Goal: Answer question/provide support: Share knowledge or assist other users

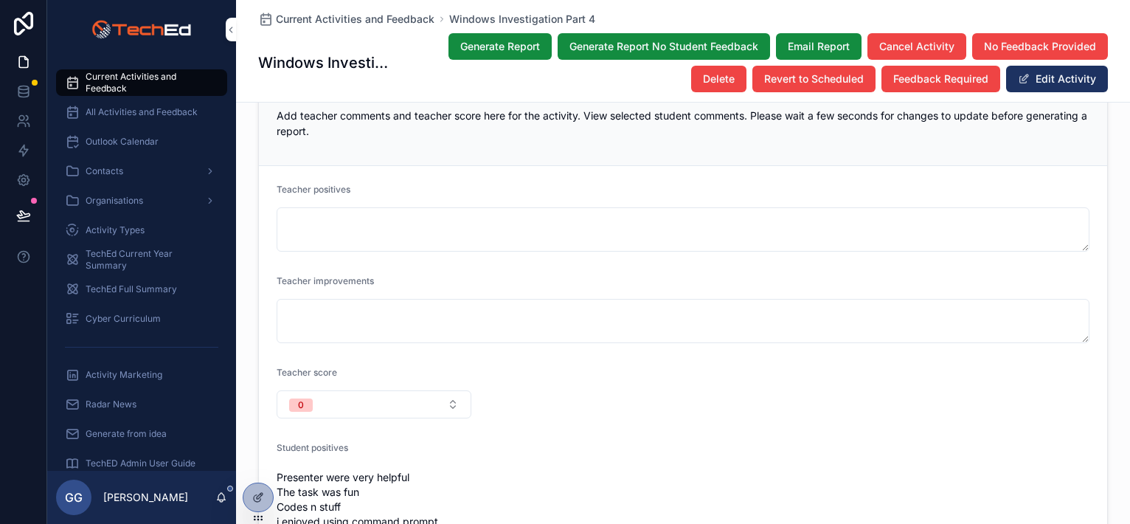
scroll to position [1771, 0]
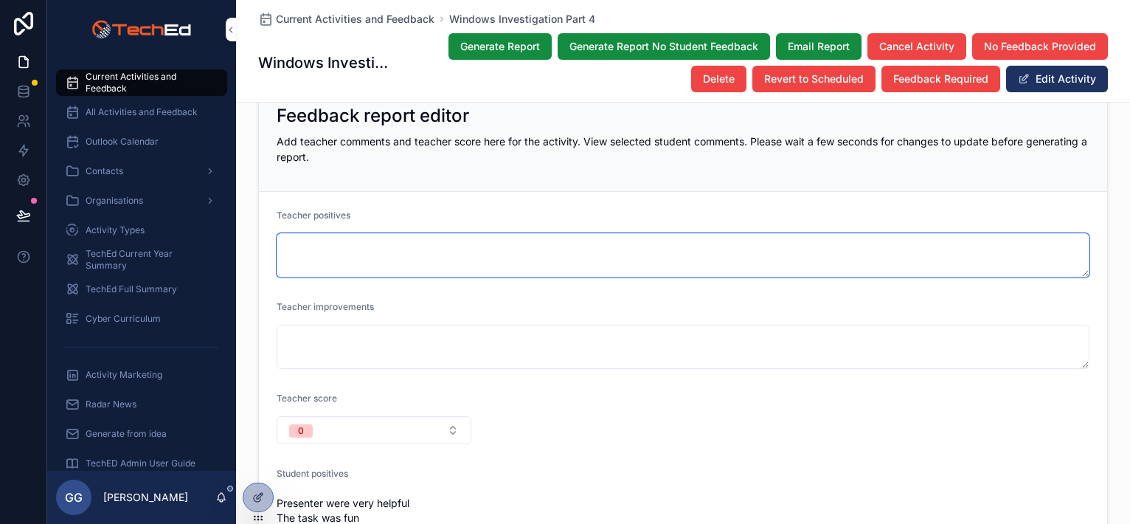
click at [356, 233] on textarea "scrollable content" at bounding box center [683, 255] width 813 height 44
paste textarea "**********"
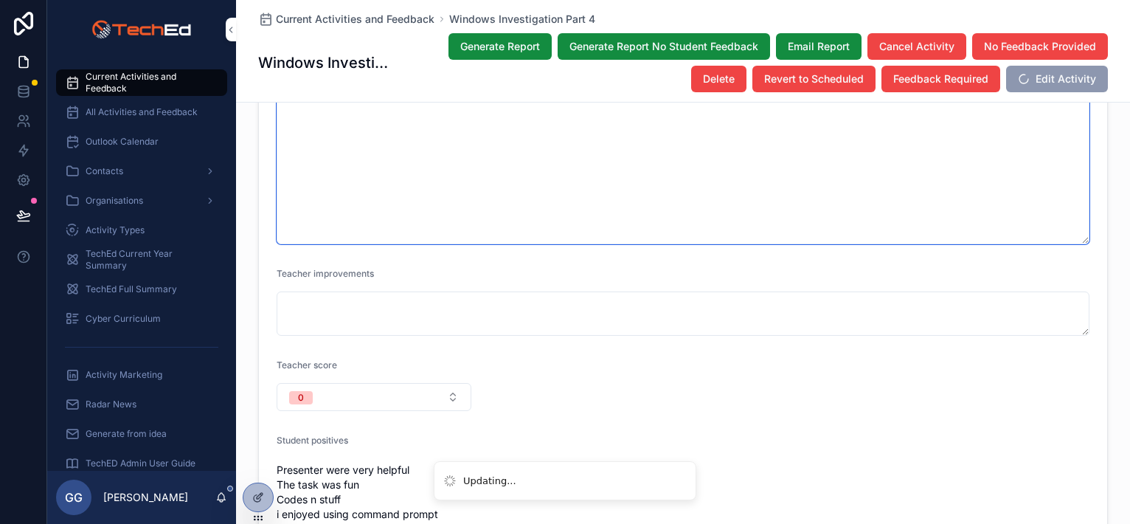
scroll to position [2287, 0]
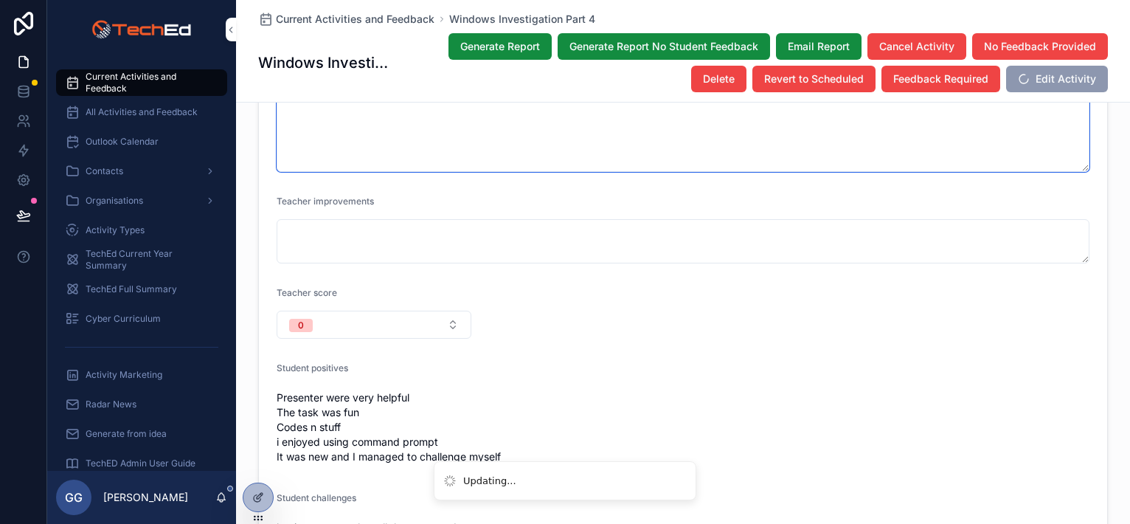
type textarea "**********"
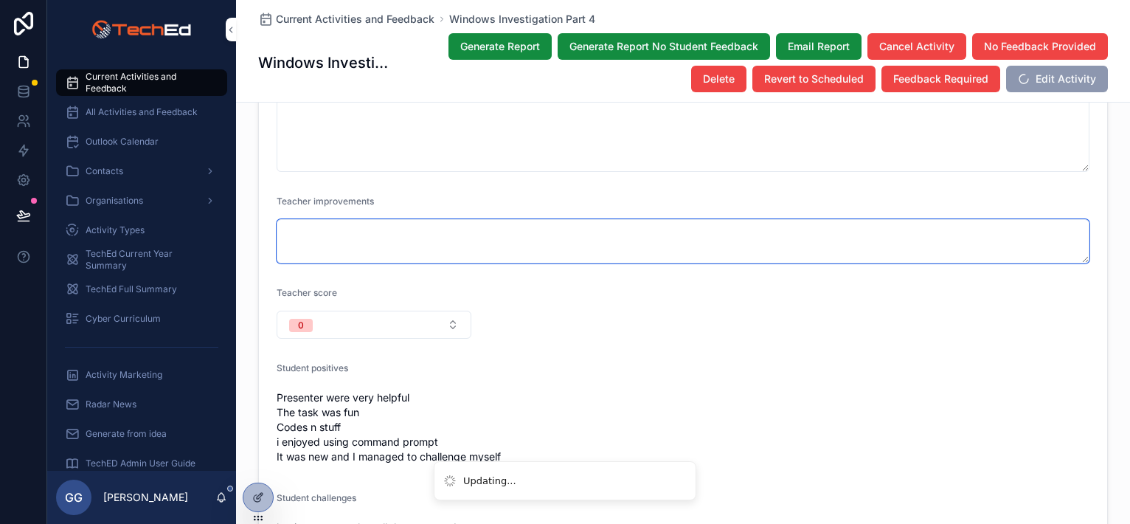
click at [326, 226] on textarea "scrollable content" at bounding box center [683, 241] width 813 height 44
paste textarea "**********"
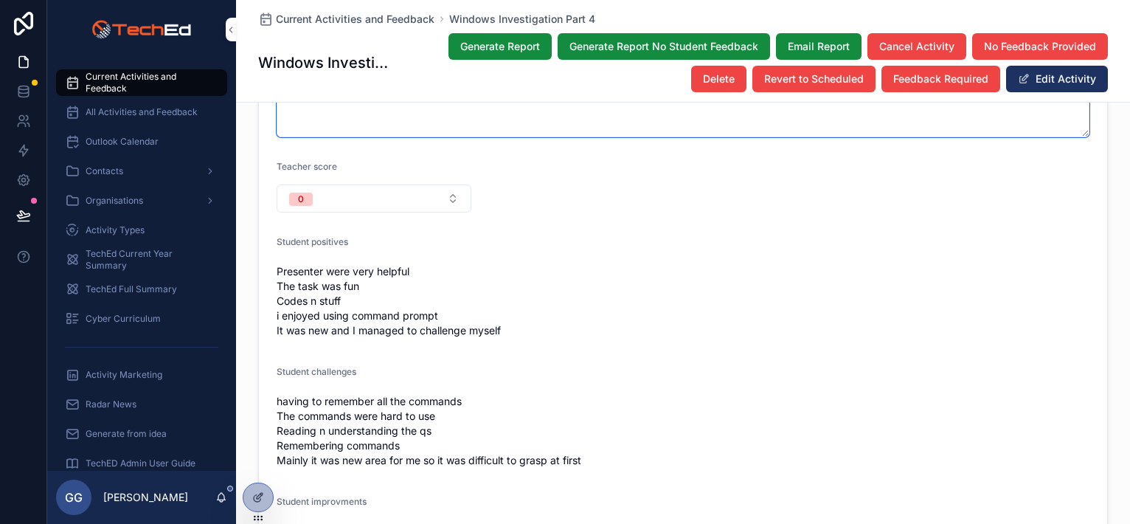
scroll to position [2656, 0]
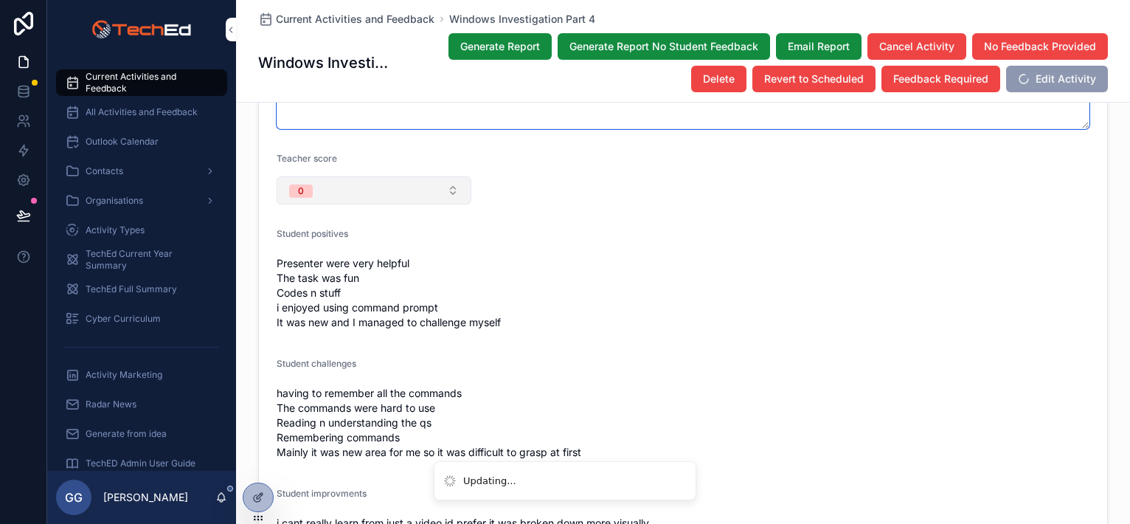
type textarea "**********"
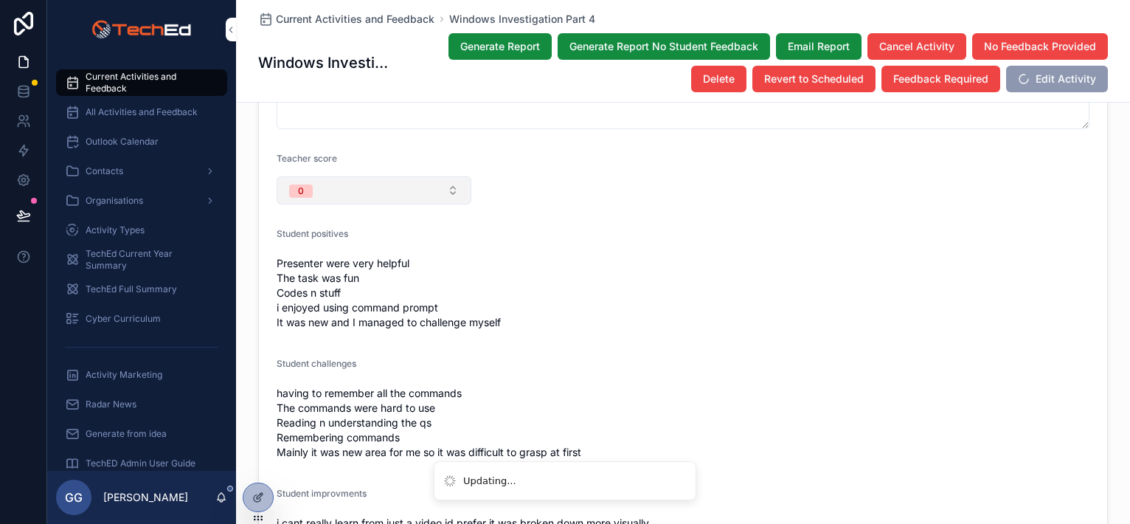
click at [373, 176] on button "0" at bounding box center [374, 190] width 195 height 28
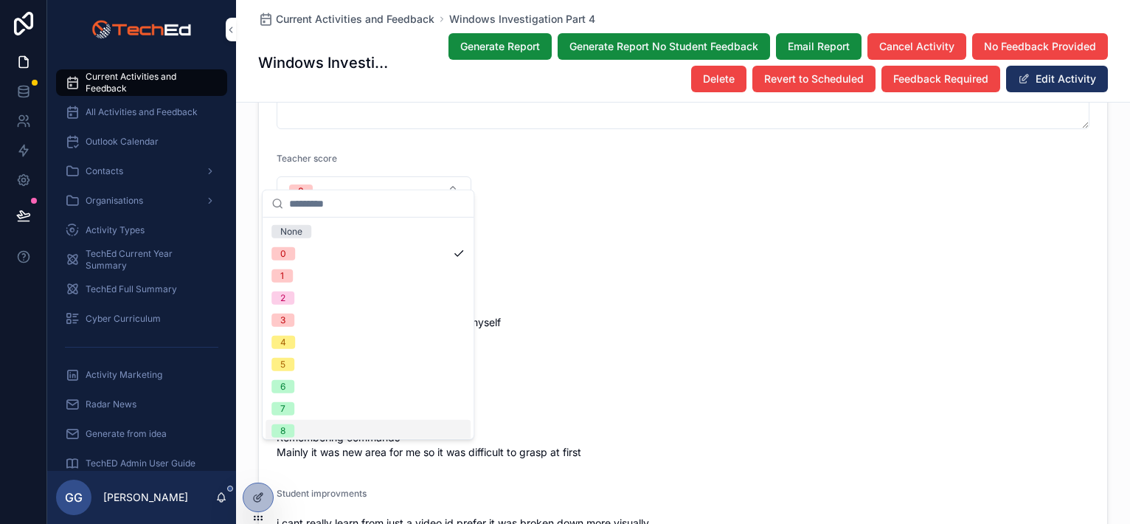
scroll to position [50, 0]
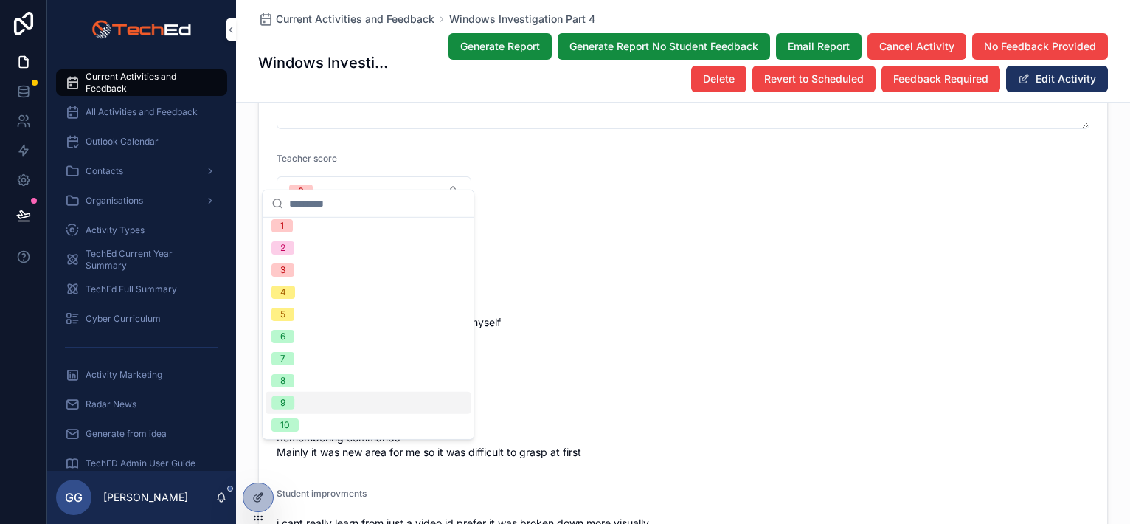
click at [320, 406] on div "9" at bounding box center [368, 403] width 205 height 22
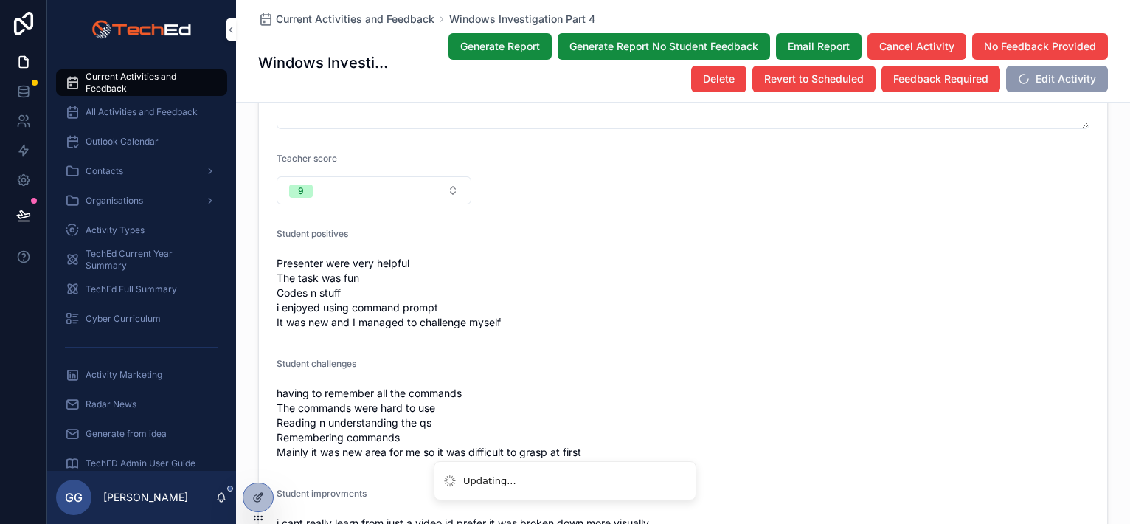
click at [606, 313] on div "Presenter were very helpful The task was fun Codes n stuff i enjoyed using comm…" at bounding box center [683, 293] width 813 height 83
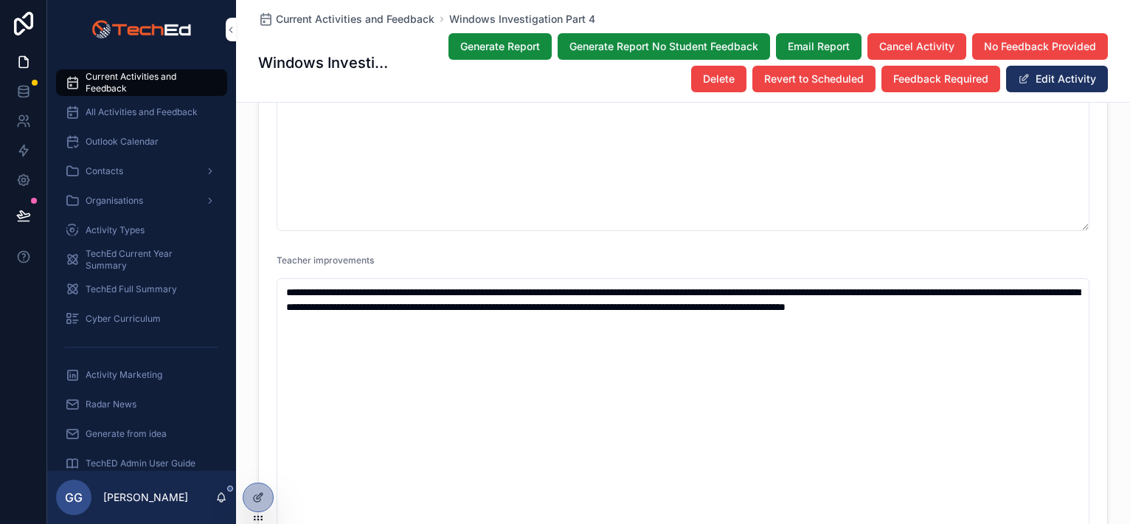
scroll to position [2376, 0]
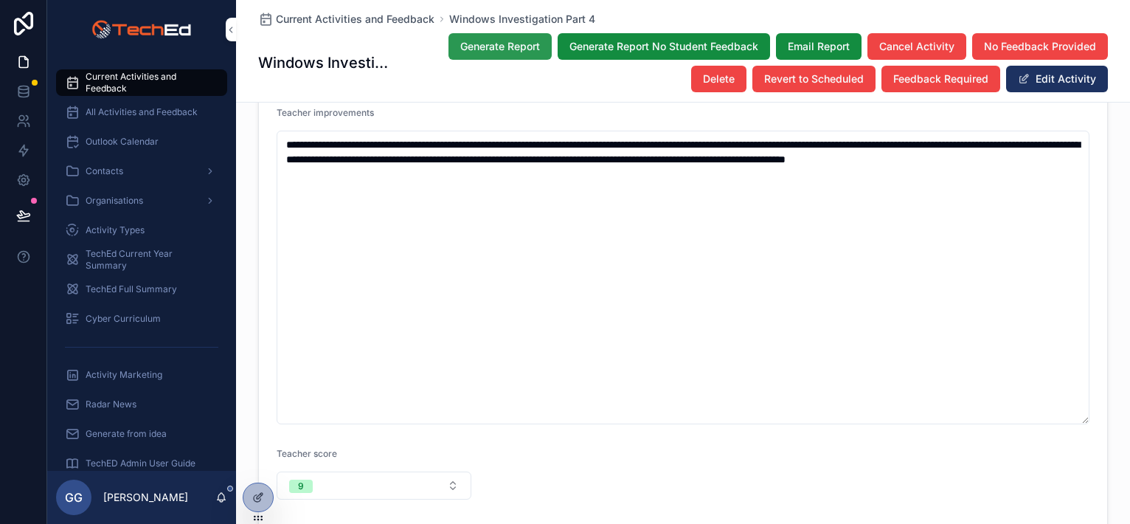
click at [506, 55] on button "Generate Report" at bounding box center [500, 46] width 103 height 27
click at [829, 38] on button "Email Report" at bounding box center [819, 46] width 86 height 27
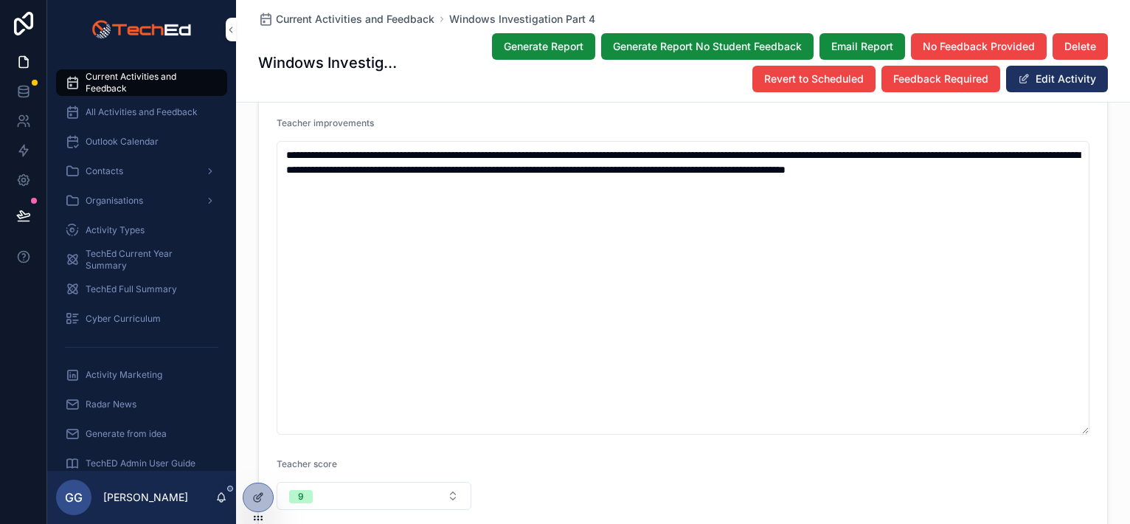
scroll to position [2385, 0]
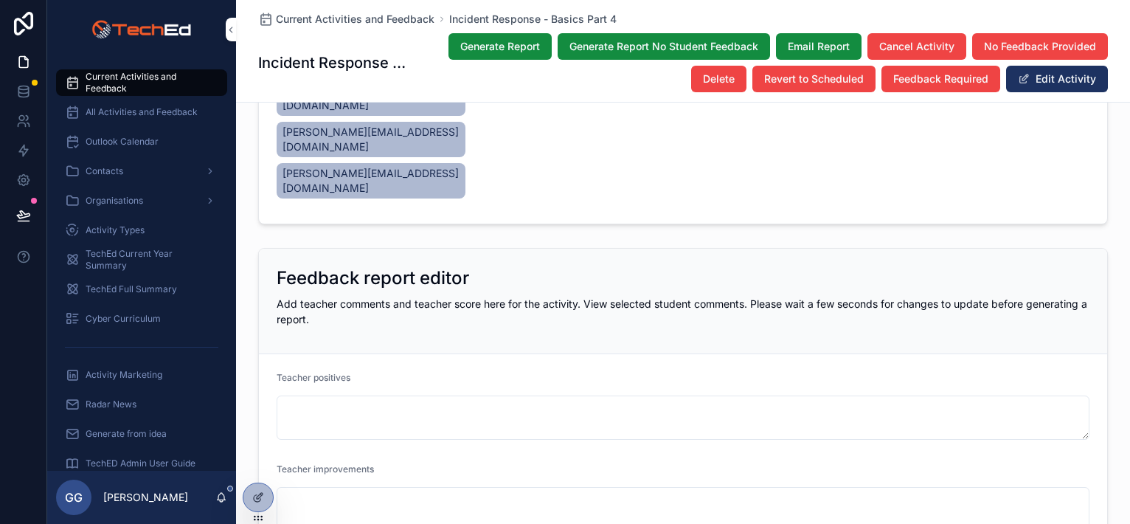
scroll to position [1623, 0]
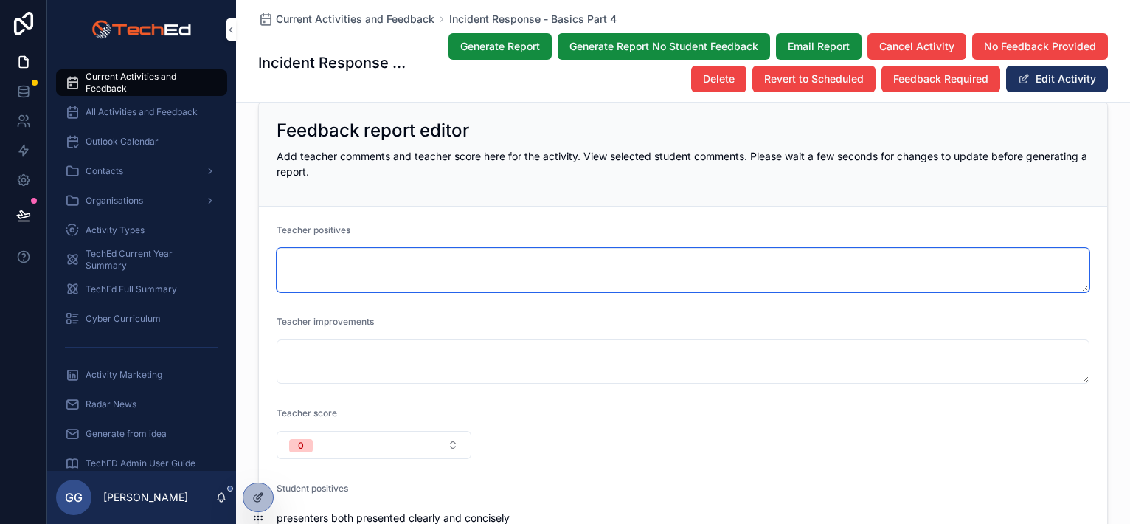
click at [384, 256] on textarea "scrollable content" at bounding box center [683, 270] width 813 height 44
paste textarea "**********"
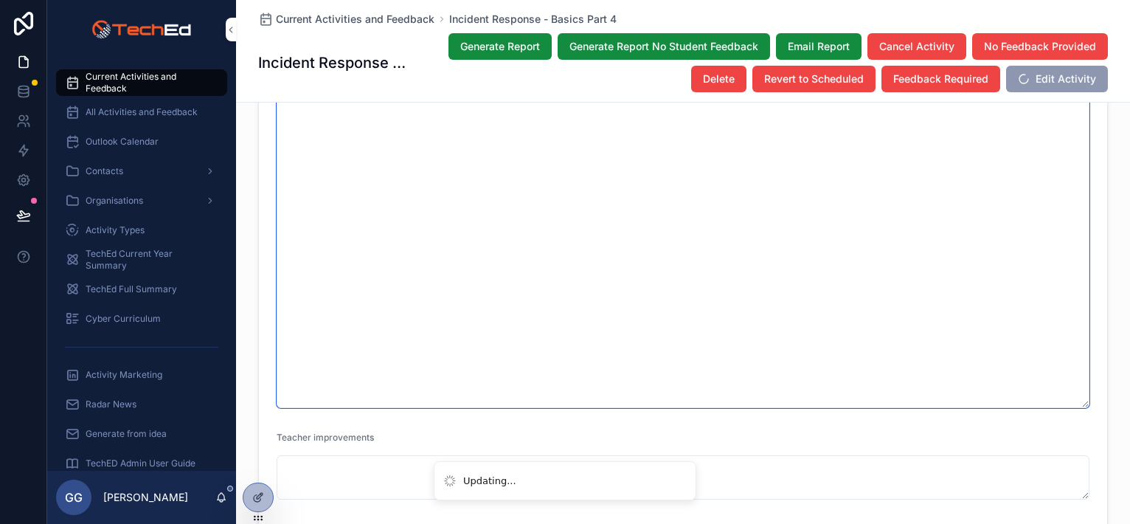
scroll to position [2140, 0]
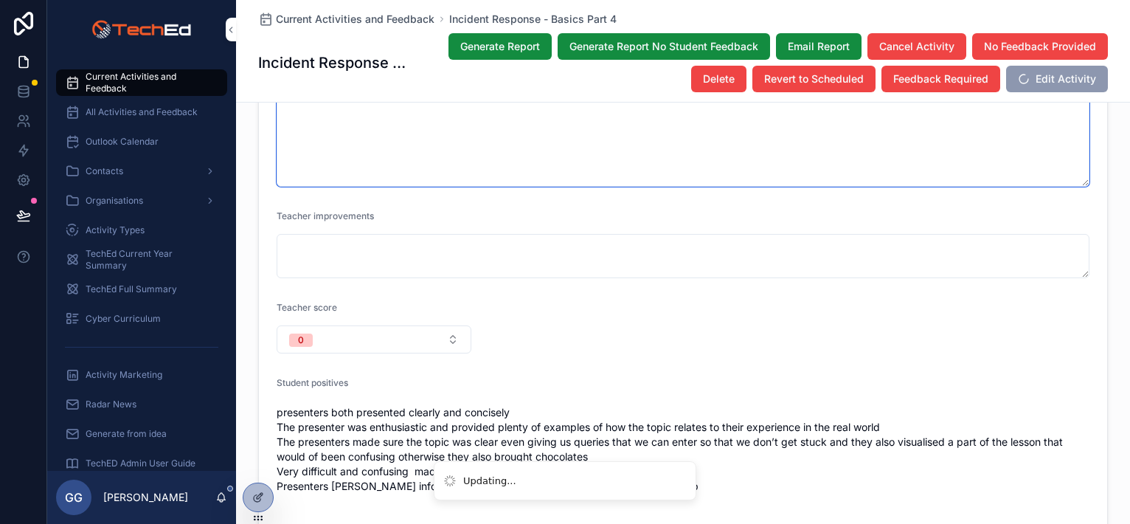
type textarea "**********"
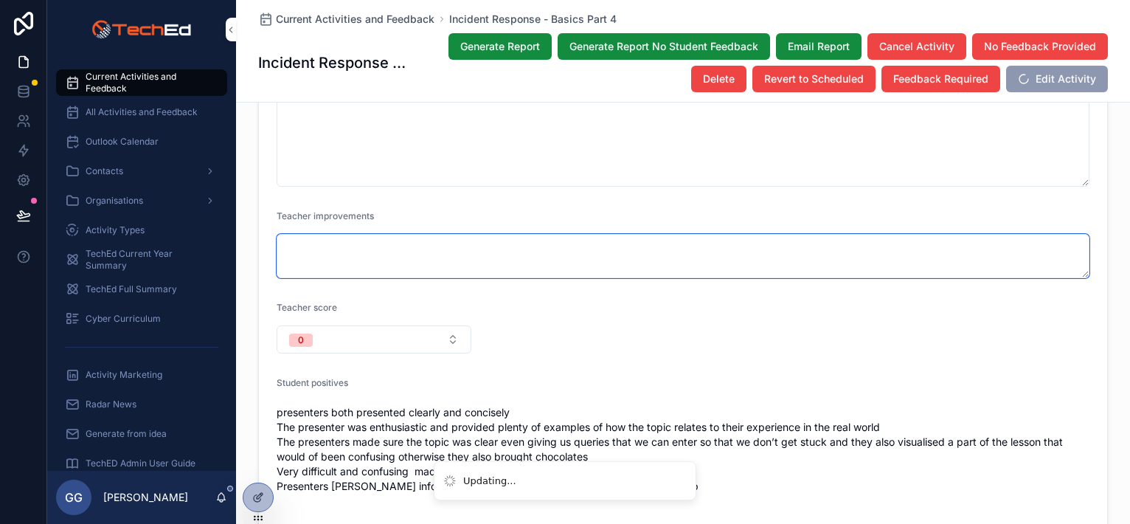
click at [385, 254] on textarea "scrollable content" at bounding box center [683, 256] width 813 height 44
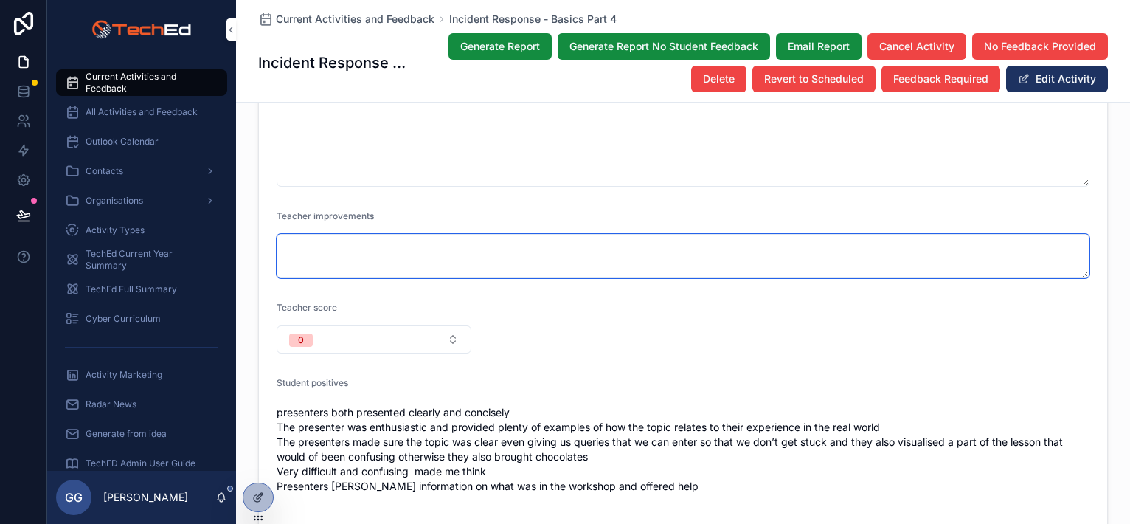
paste textarea "**********"
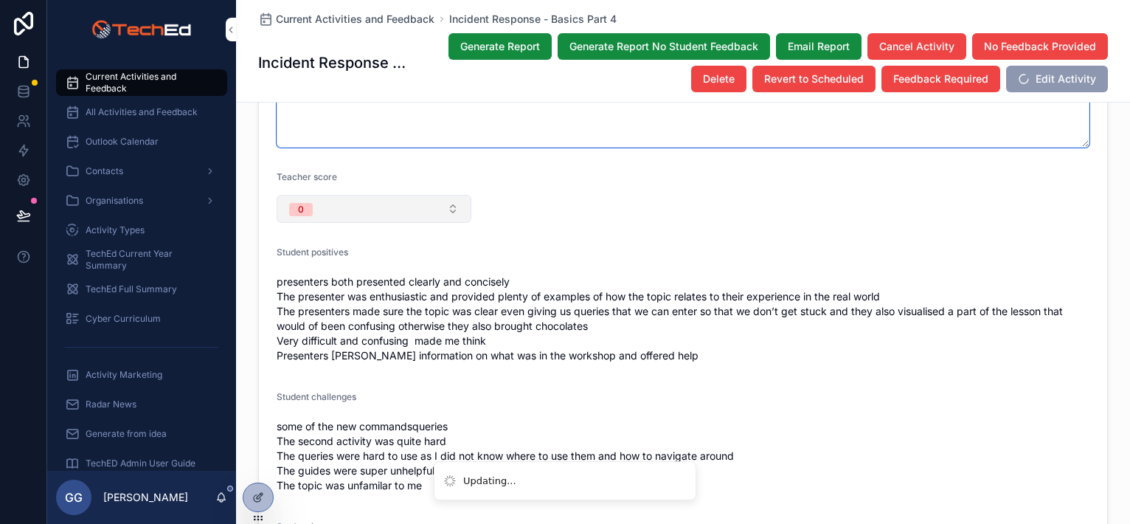
scroll to position [2656, 0]
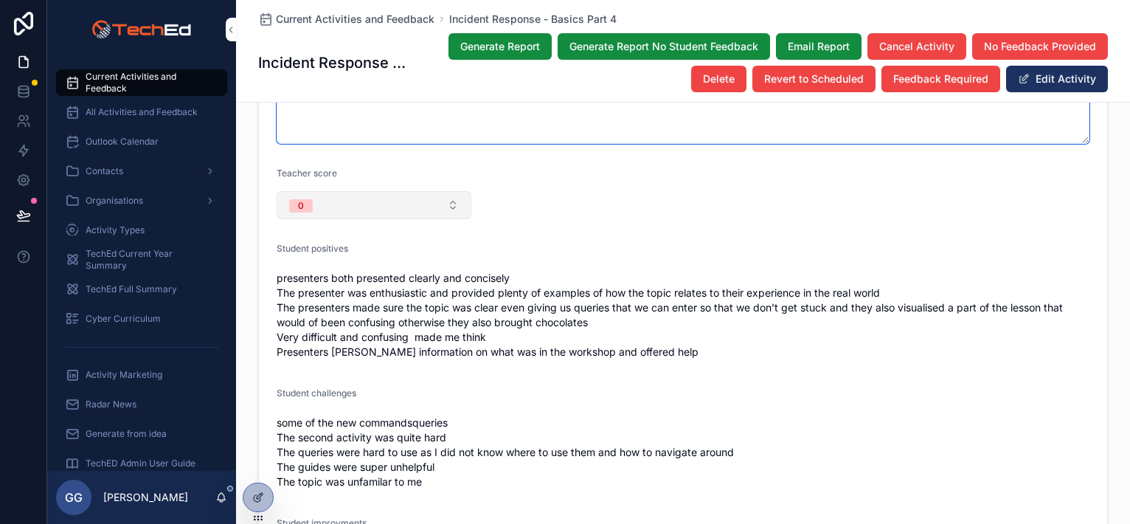
type textarea "**********"
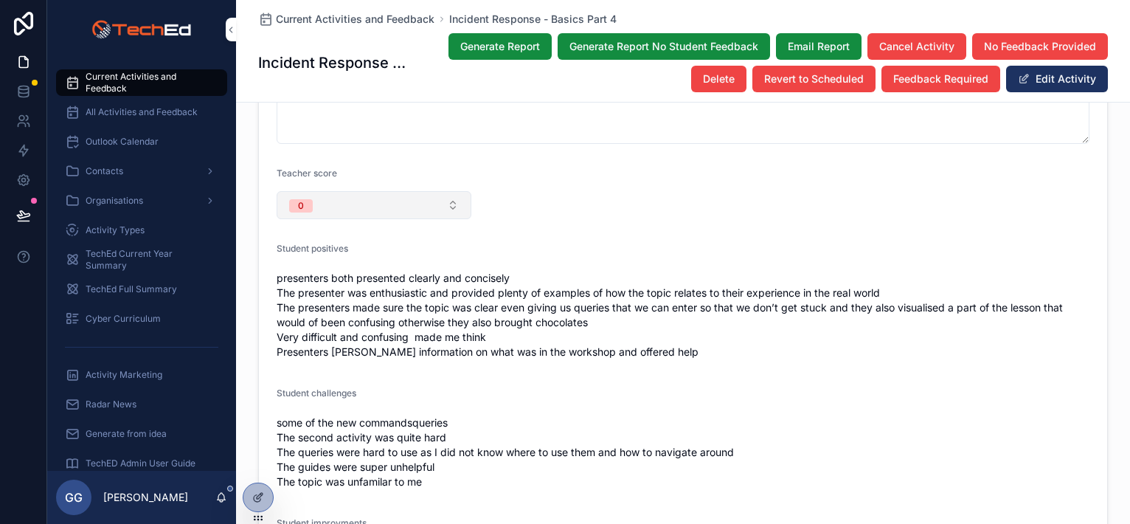
click at [444, 204] on button "0" at bounding box center [374, 205] width 195 height 28
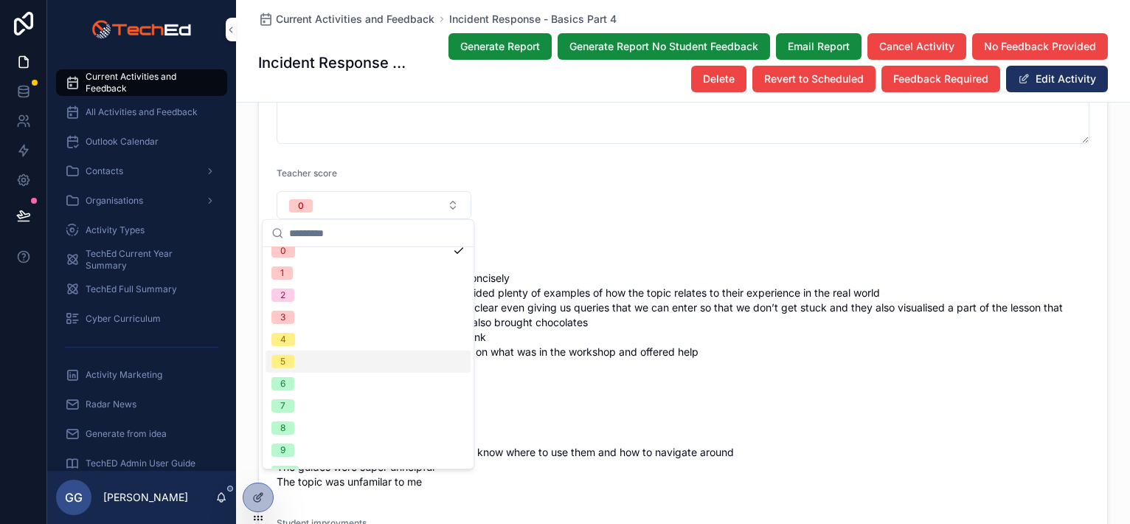
scroll to position [50, 0]
click at [347, 426] on div "9" at bounding box center [368, 432] width 205 height 22
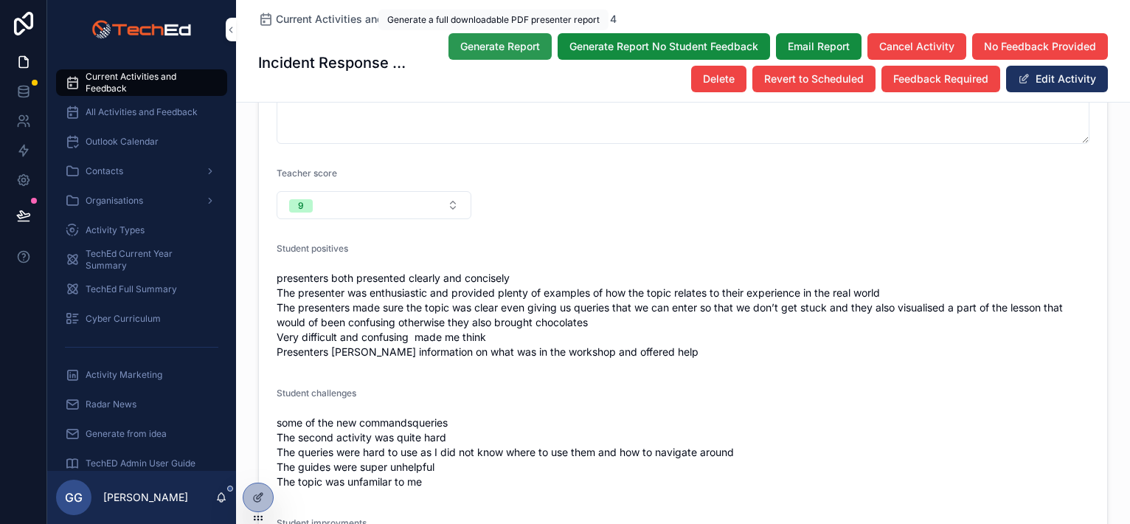
click at [484, 52] on span "Generate Report" at bounding box center [500, 46] width 80 height 15
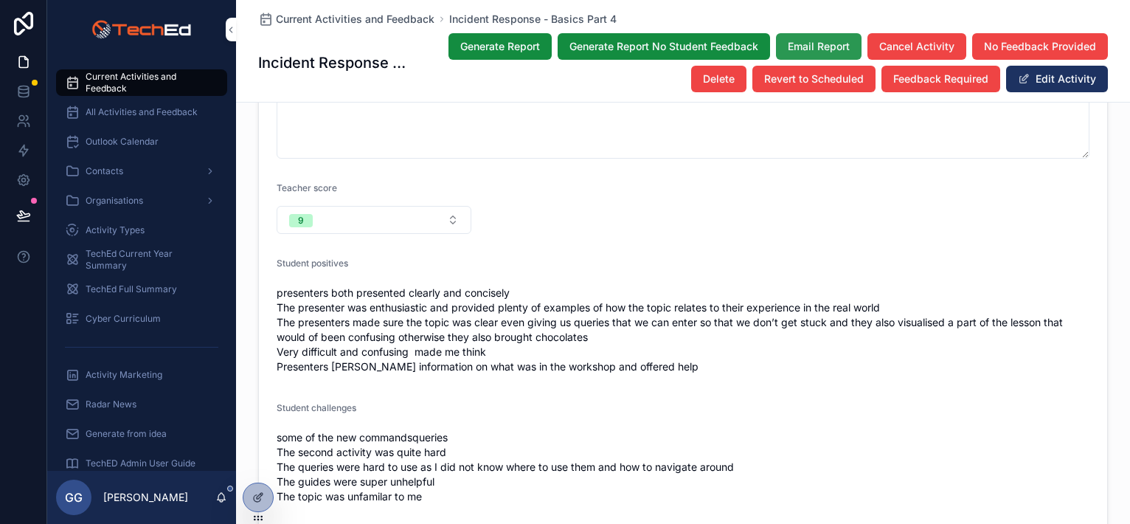
click at [798, 46] on span "Email Report" at bounding box center [819, 46] width 62 height 15
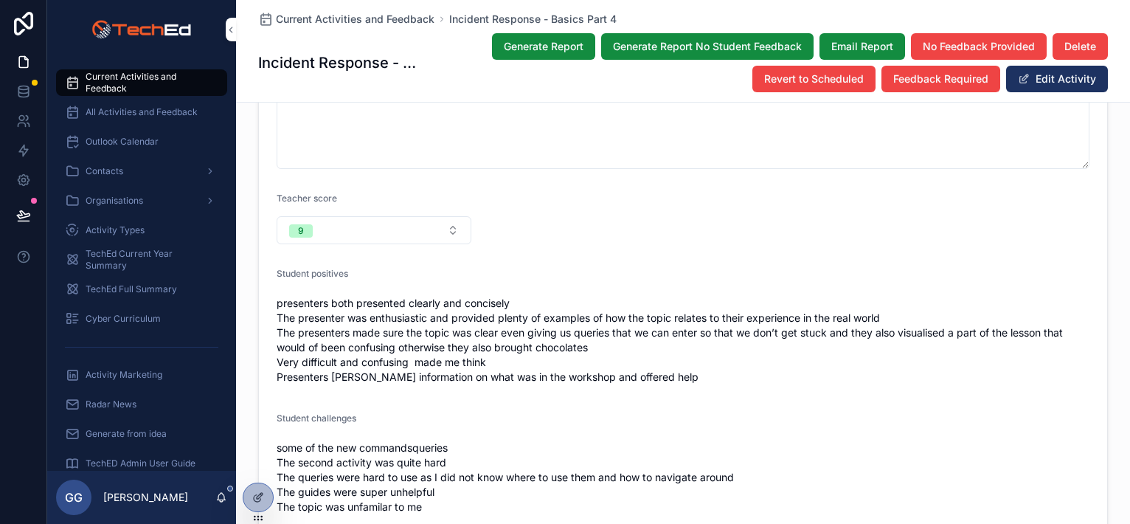
scroll to position [2666, 0]
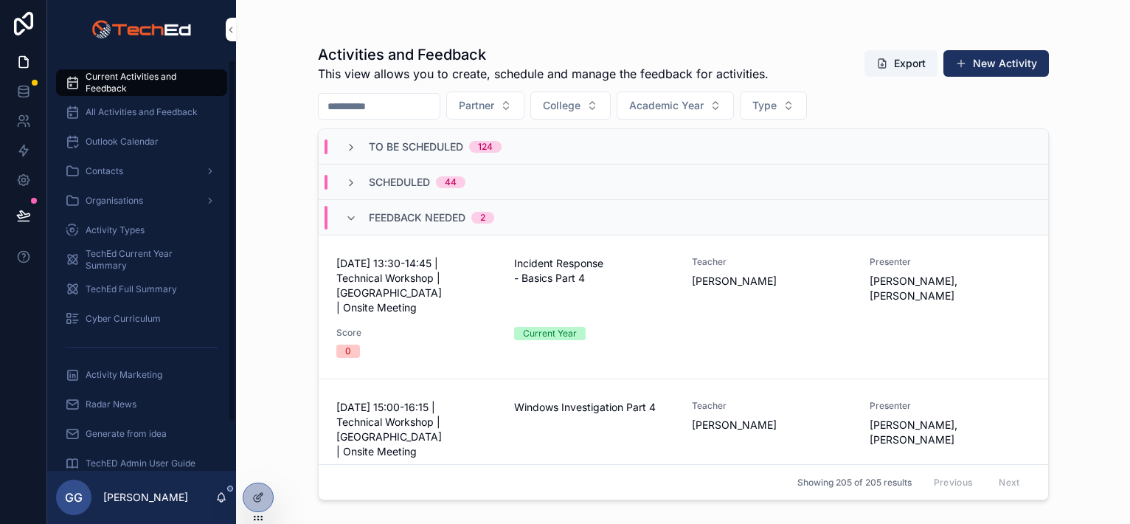
click at [128, 81] on span "Current Activities and Feedback" at bounding box center [149, 83] width 127 height 24
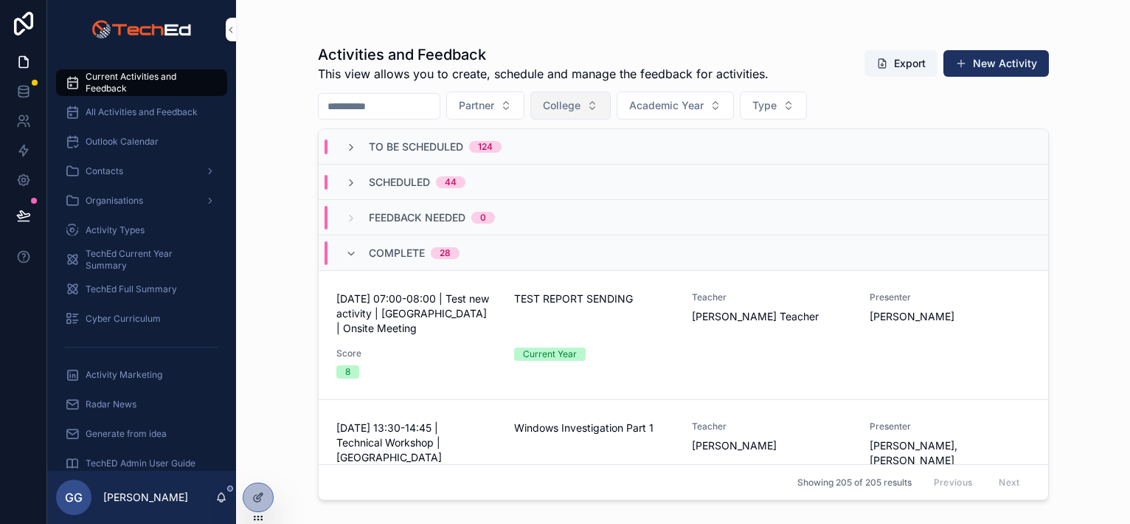
click at [581, 108] on span "College" at bounding box center [562, 105] width 38 height 15
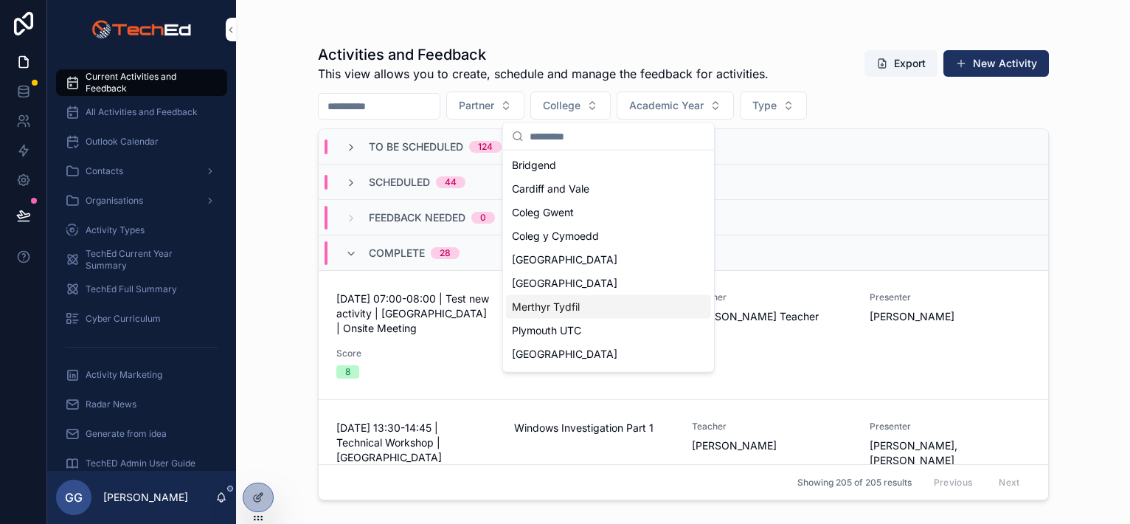
click at [567, 297] on div "Merthyr Tydfil" at bounding box center [608, 307] width 205 height 24
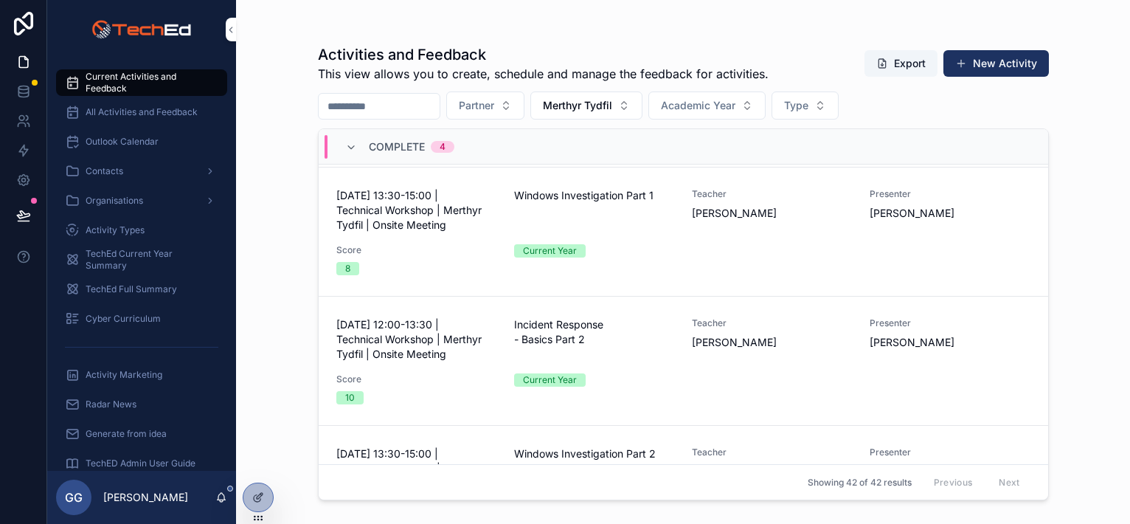
scroll to position [74, 0]
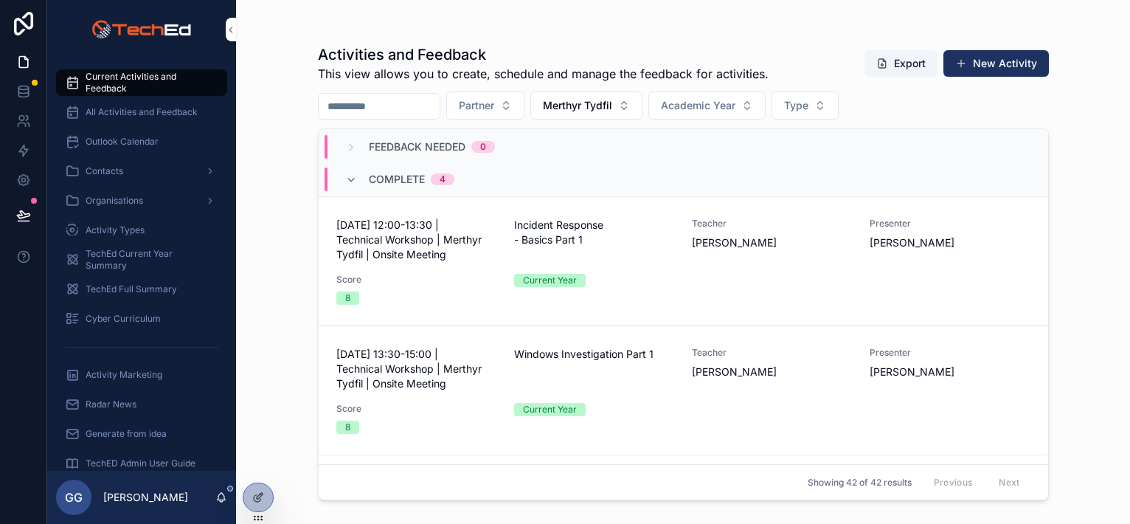
click at [342, 177] on div "Complete 4" at bounding box center [400, 179] width 145 height 24
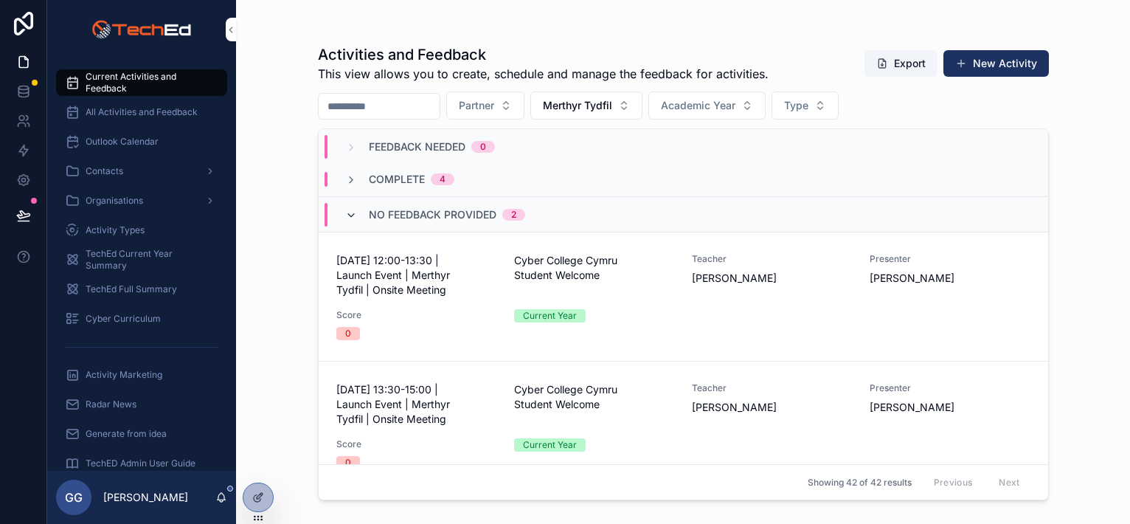
click at [352, 214] on icon "scrollable content" at bounding box center [351, 216] width 12 height 12
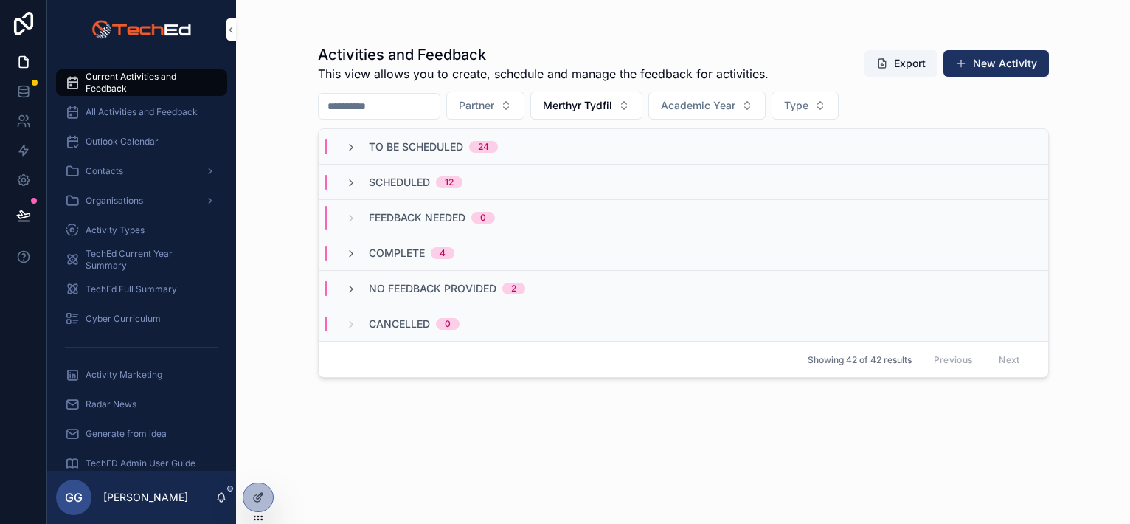
click at [365, 286] on div "No Feedback Provided 2" at bounding box center [435, 288] width 180 height 15
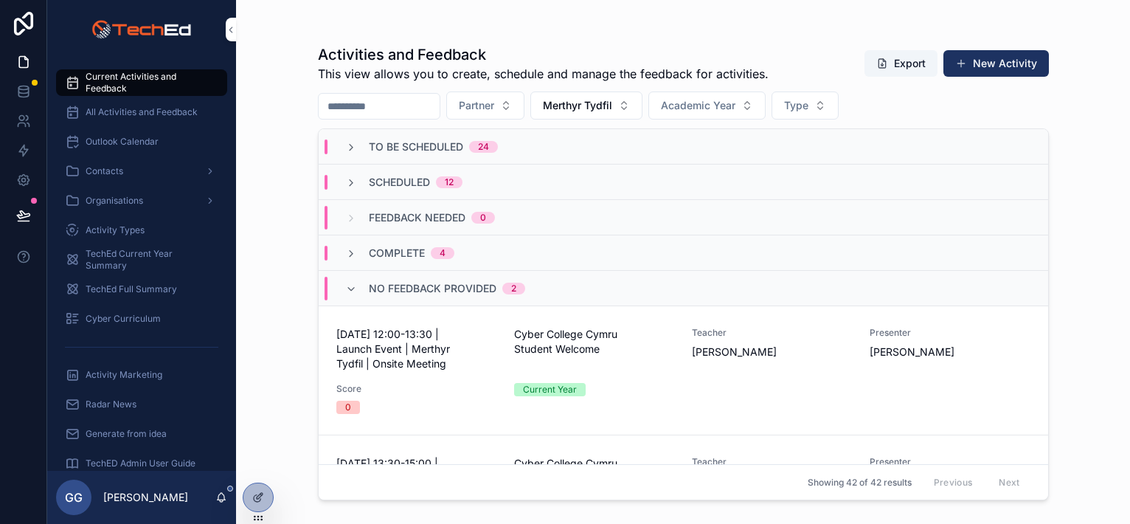
click at [353, 280] on div "No Feedback Provided 2" at bounding box center [435, 289] width 180 height 24
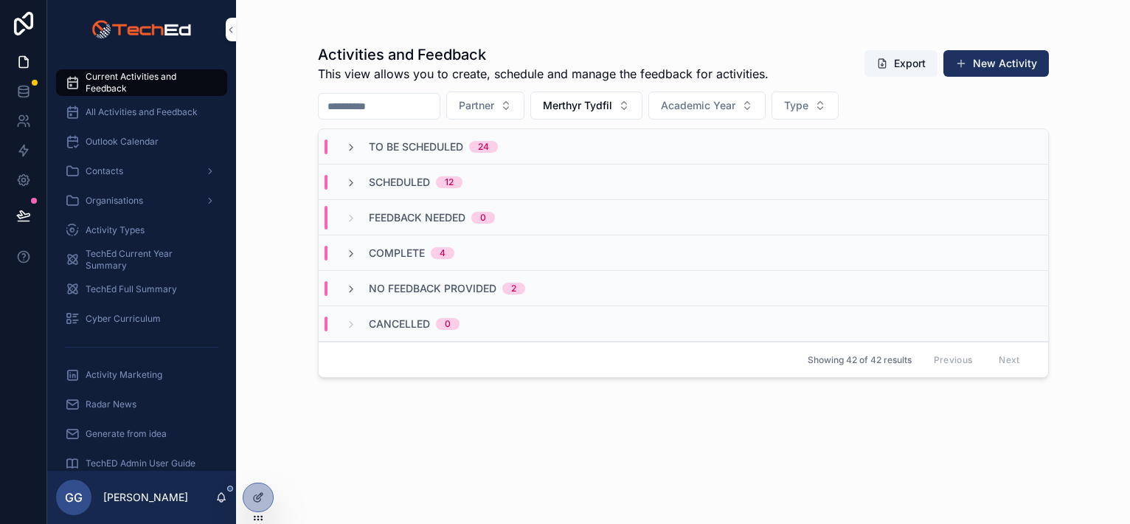
click at [361, 180] on div "Scheduled 12" at bounding box center [403, 182] width 117 height 15
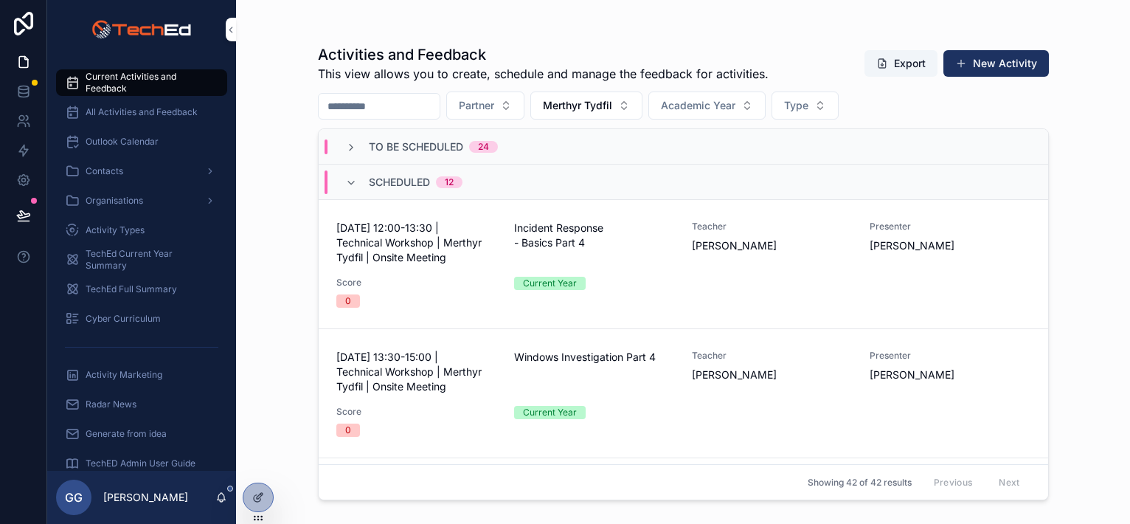
click at [361, 180] on div "Scheduled 12" at bounding box center [403, 182] width 117 height 24
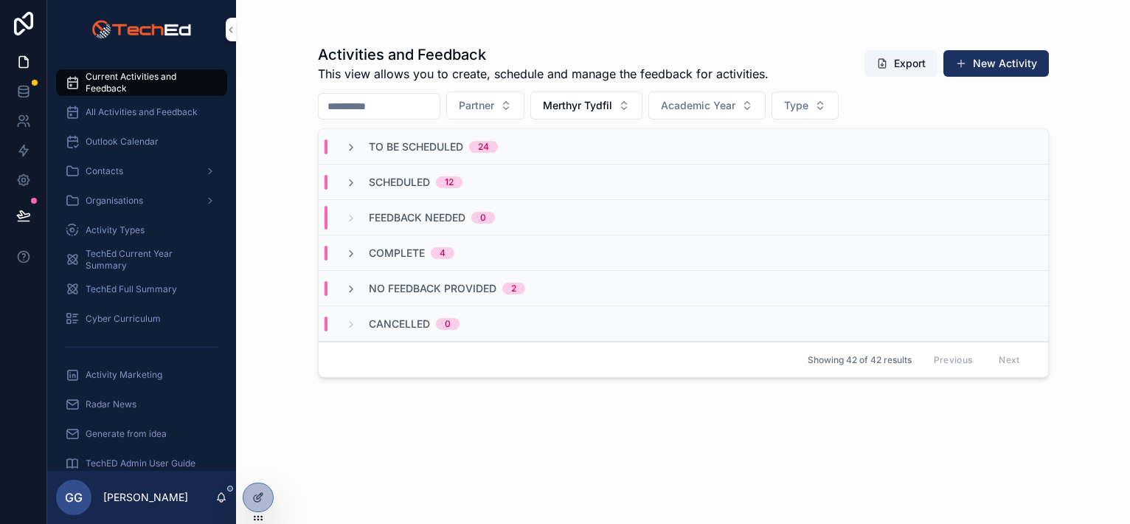
click at [361, 154] on div "To Be Scheduled 24" at bounding box center [684, 146] width 730 height 35
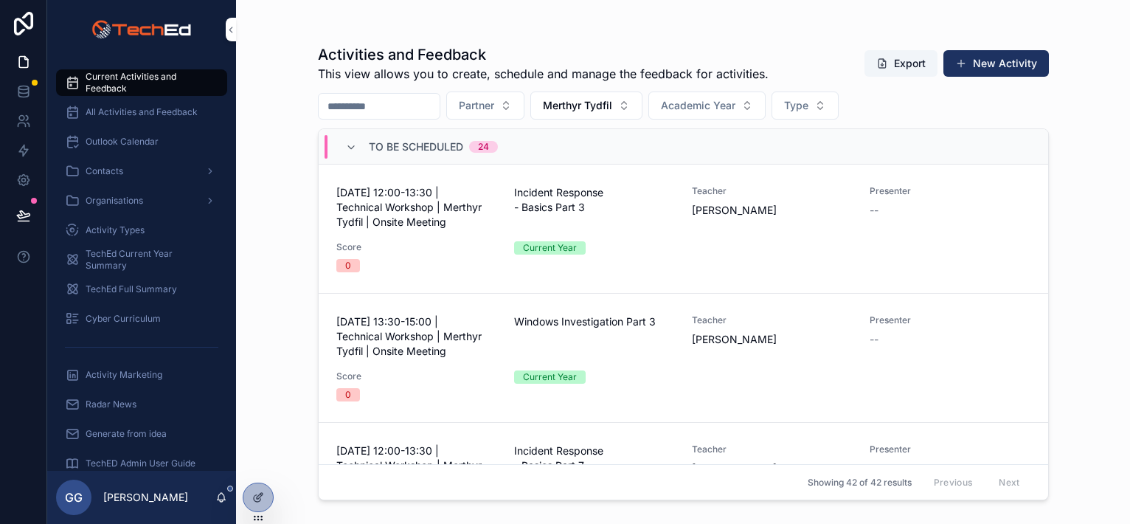
click at [789, 244] on div "08 October 2025 - 12:00-13:30 | Technical Workshop | Merthyr Tydfil | Onsite Me…" at bounding box center [683, 228] width 694 height 87
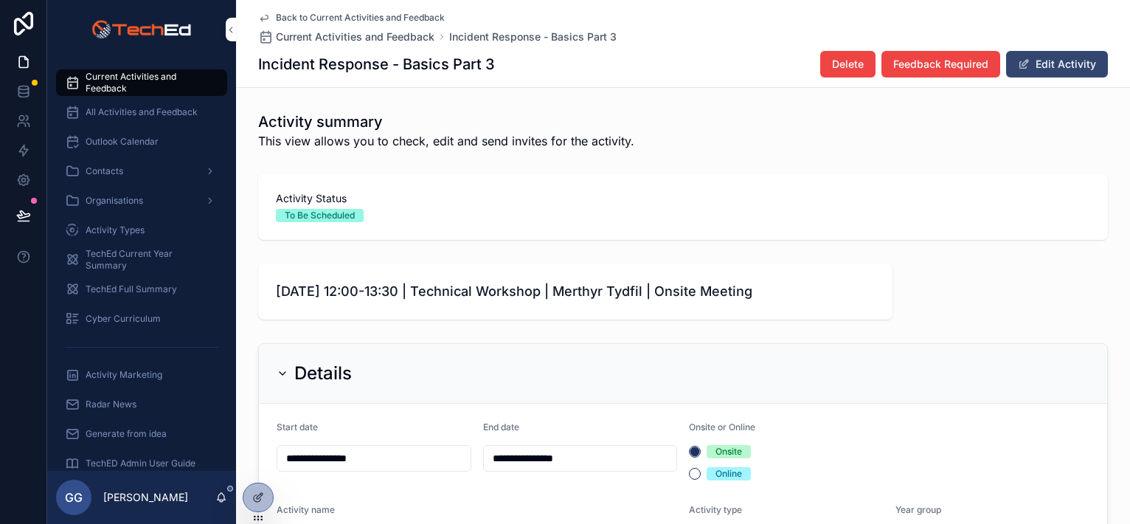
click at [1031, 63] on button "Edit Activity" at bounding box center [1057, 64] width 102 height 27
click at [673, 144] on div "Activity summary This view allows you to check, edit and send invites for the a…" at bounding box center [683, 130] width 850 height 38
click at [115, 81] on span "Current Activities and Feedback" at bounding box center [149, 83] width 127 height 24
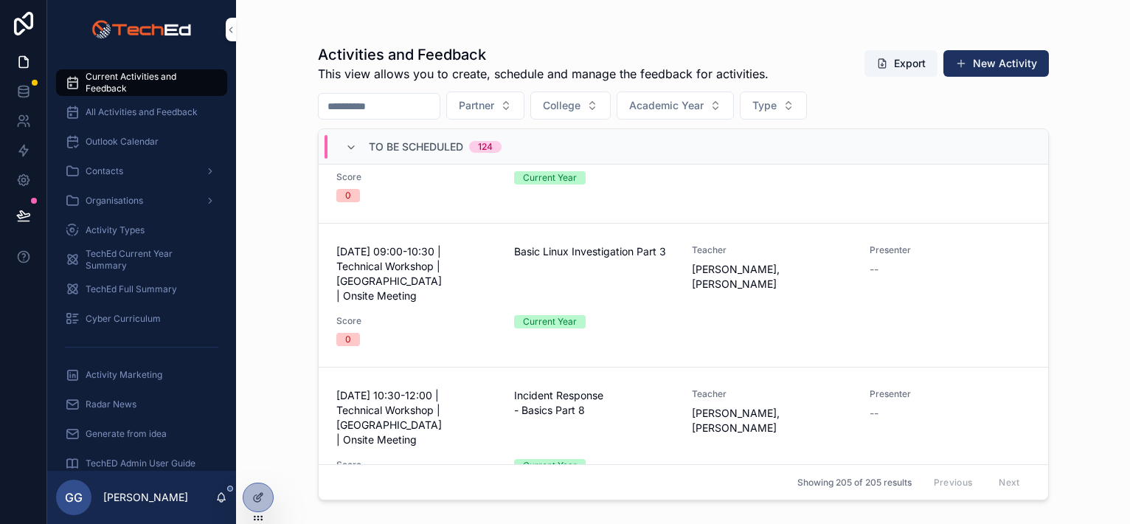
scroll to position [1254, 0]
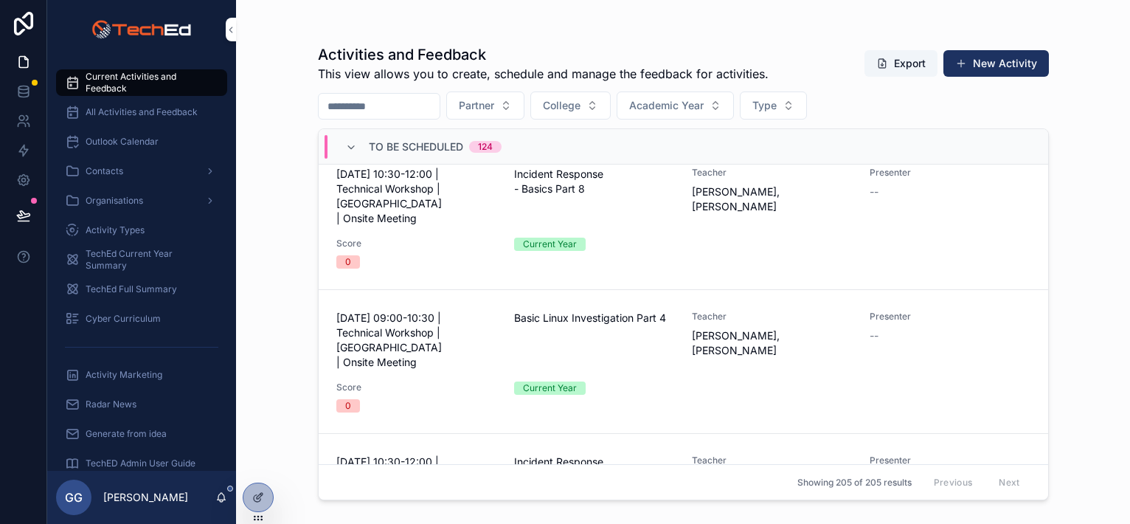
click at [601, 119] on button "College" at bounding box center [570, 105] width 80 height 28
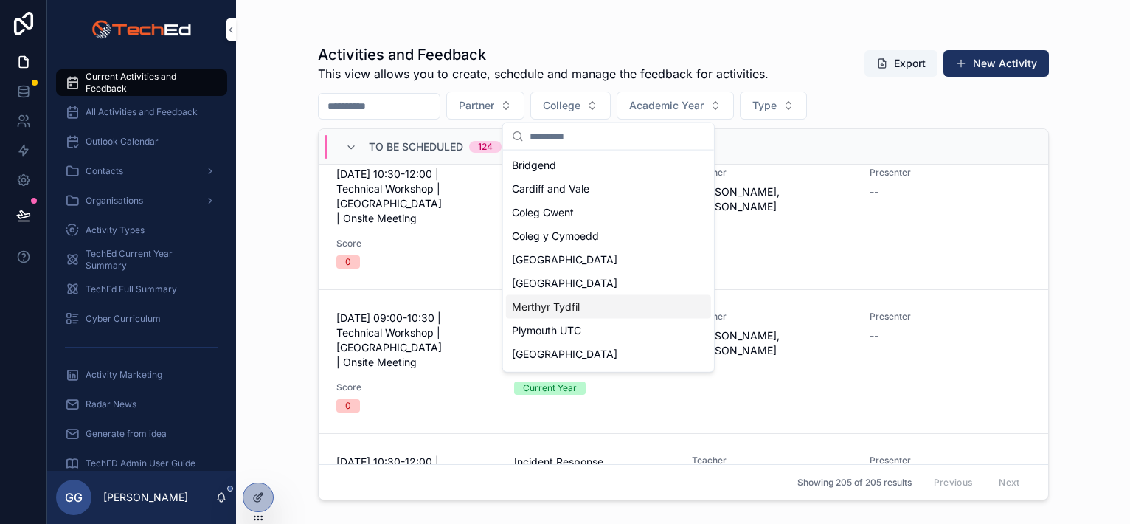
click at [570, 308] on span "Merthyr Tydfil" at bounding box center [546, 307] width 68 height 15
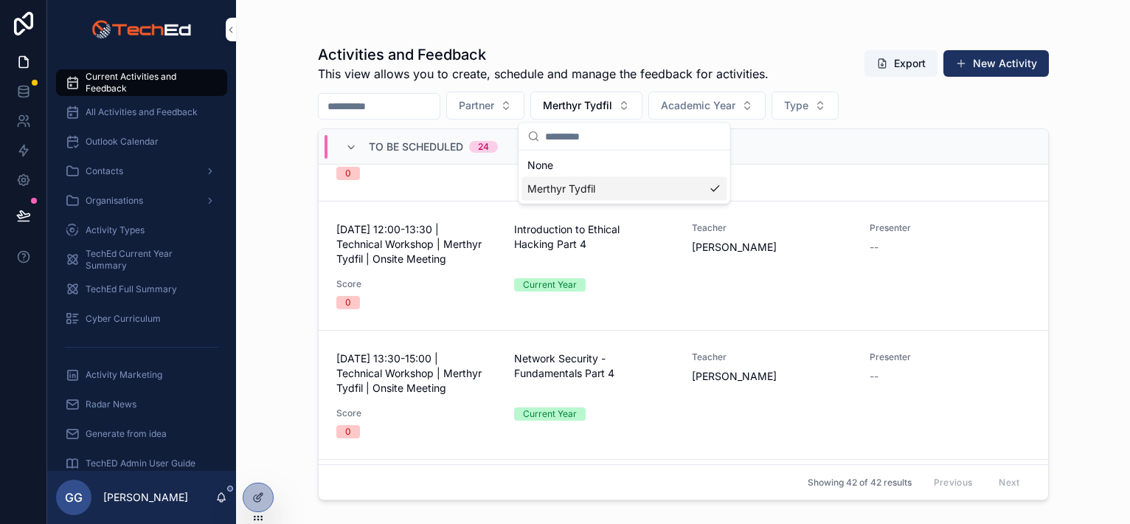
scroll to position [1180, 0]
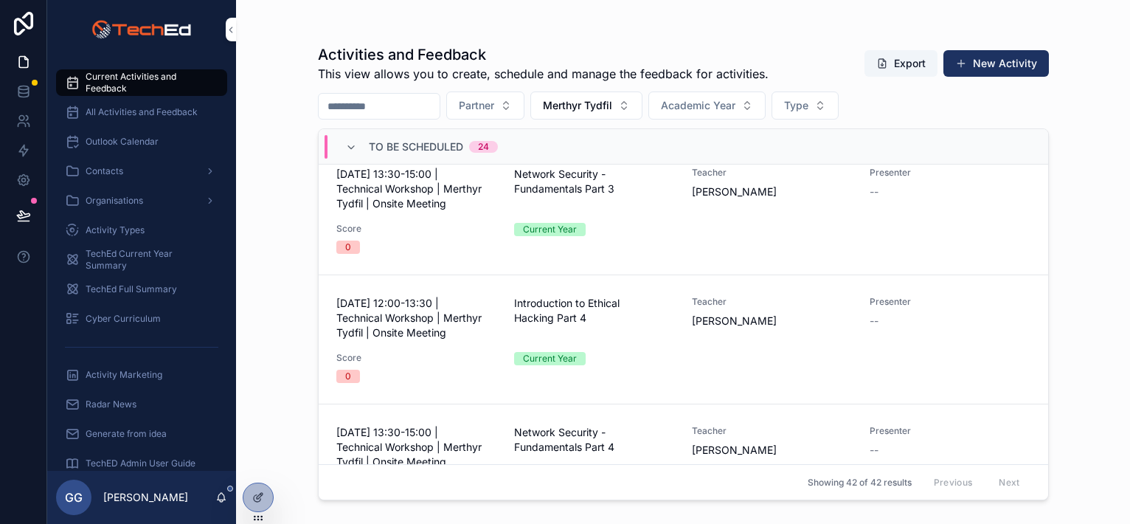
click at [274, 207] on div "Activities and Feedback This view allows you to create, schedule and manage the…" at bounding box center [683, 262] width 894 height 524
click at [346, 153] on div "To Be Scheduled 24" at bounding box center [421, 147] width 153 height 24
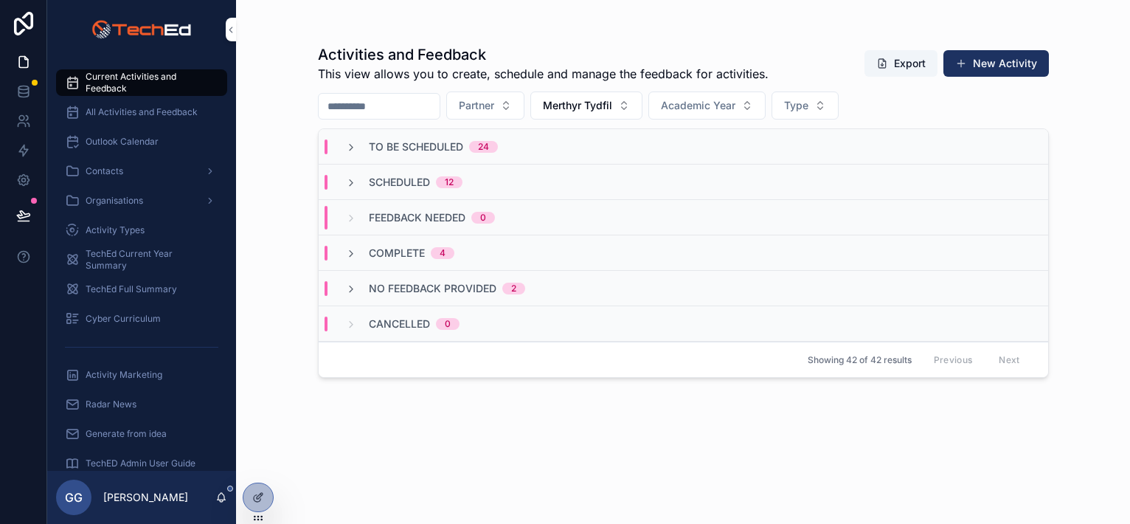
scroll to position [0, 0]
click at [390, 145] on span "To Be Scheduled" at bounding box center [416, 146] width 94 height 15
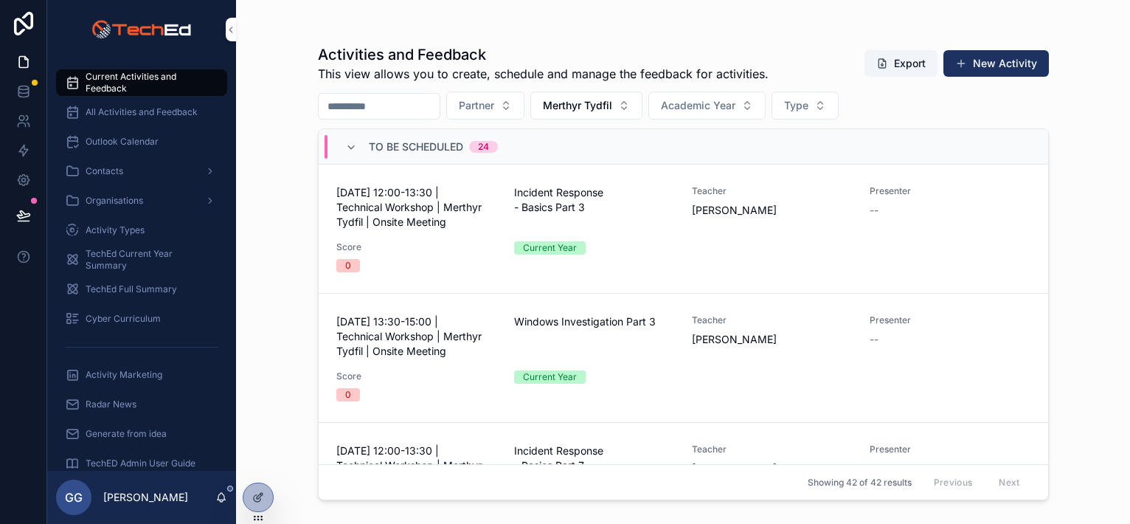
click at [390, 145] on span "To Be Scheduled" at bounding box center [416, 146] width 94 height 15
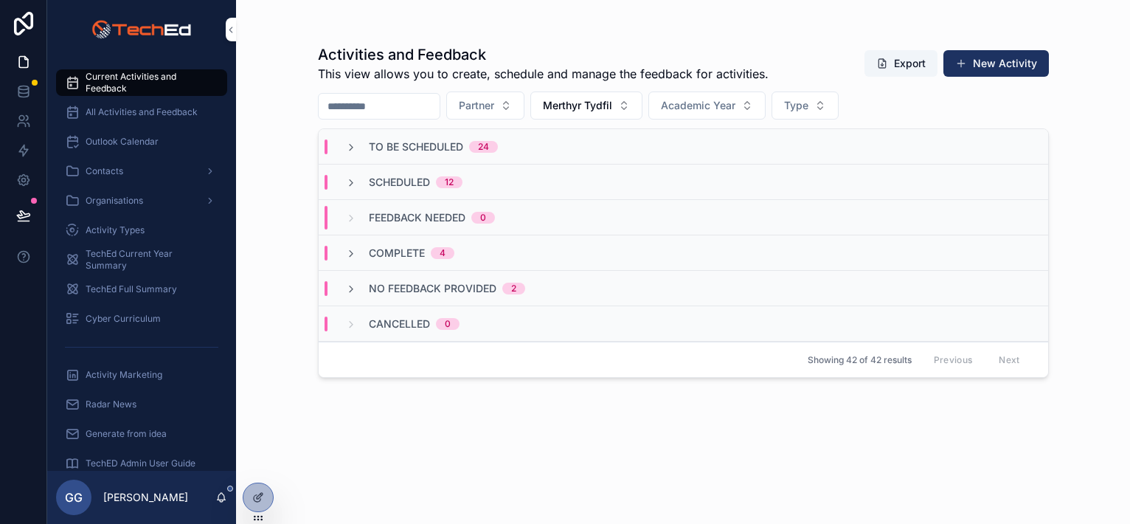
click at [375, 153] on div "To Be Scheduled 24" at bounding box center [684, 146] width 730 height 35
